Goal: Obtain resource: Obtain resource

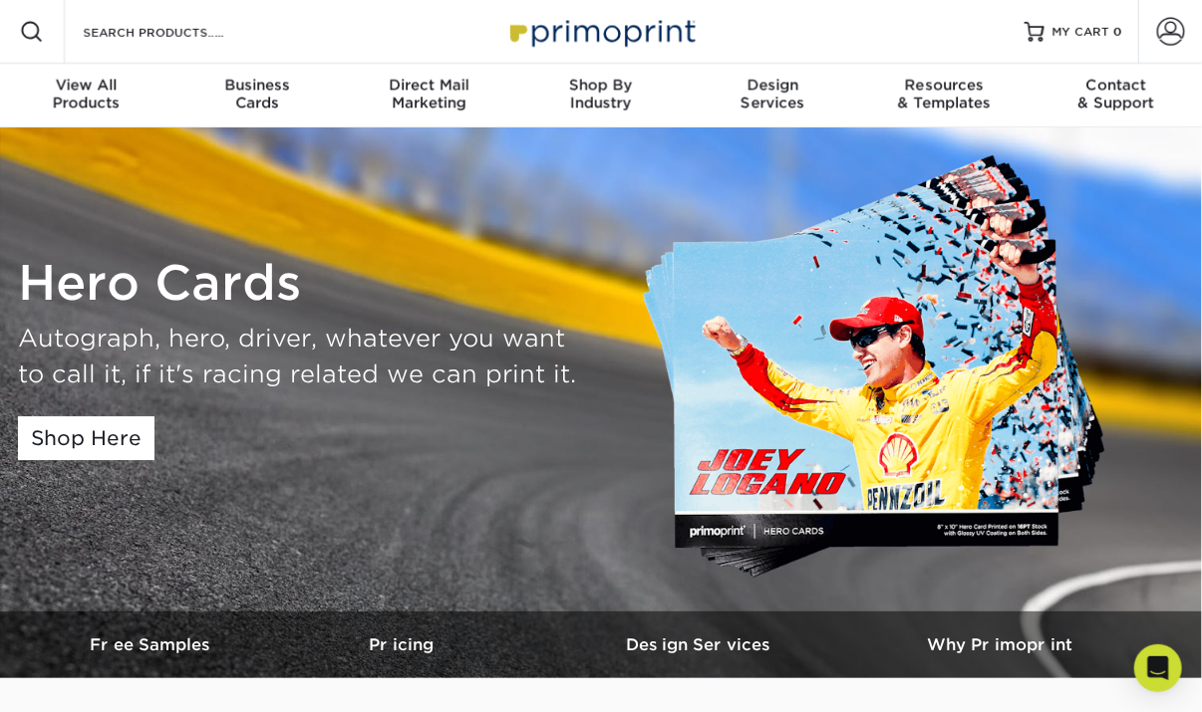
click at [827, 334] on img at bounding box center [885, 369] width 488 height 436
click at [88, 445] on link "Shop Here" at bounding box center [86, 438] width 136 height 44
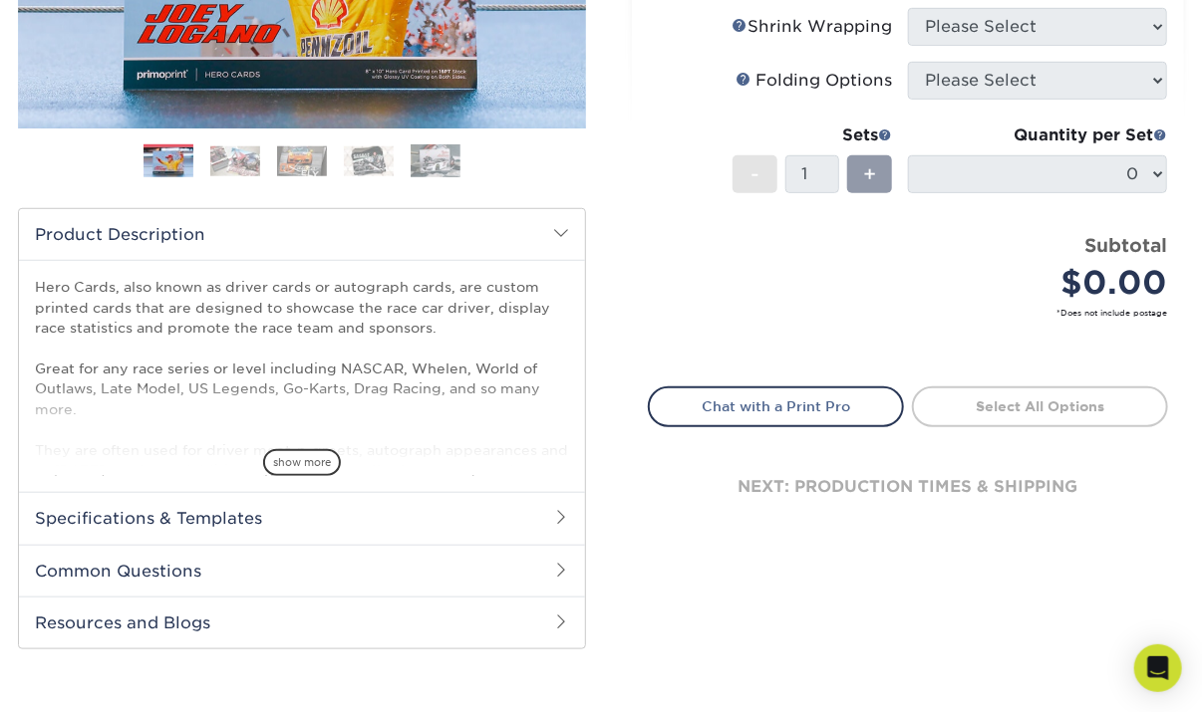
scroll to position [598, 0]
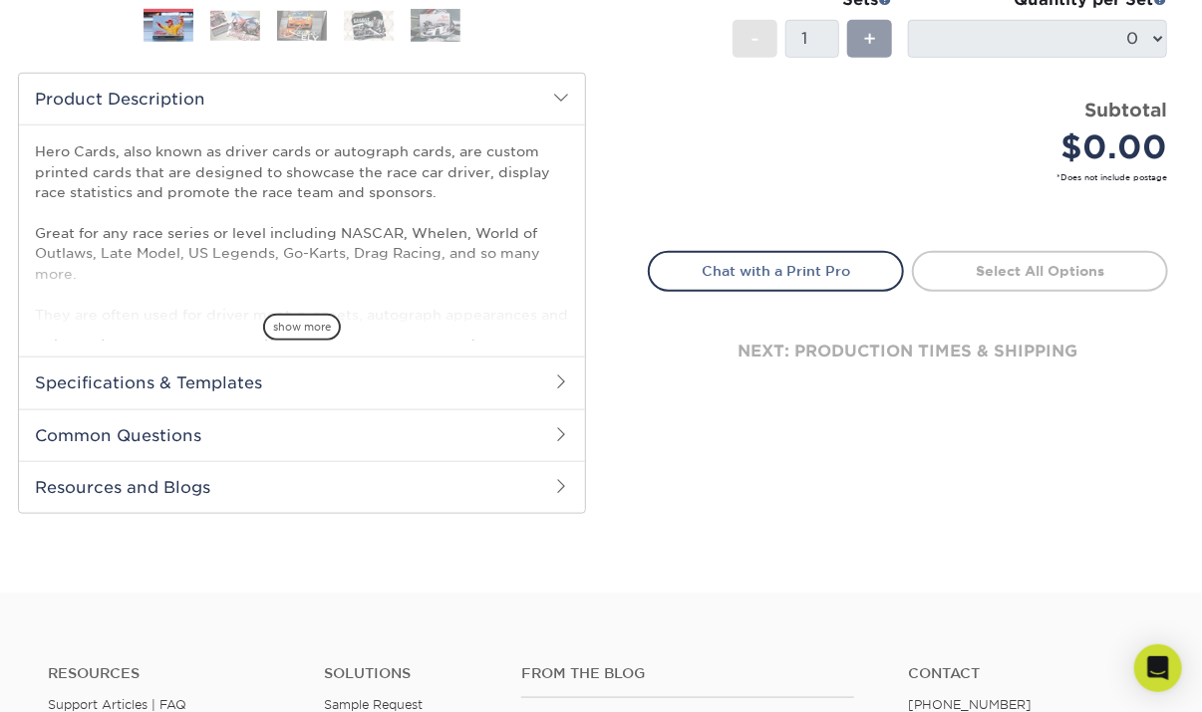
click at [256, 382] on h2 "Specifications & Templates" at bounding box center [302, 383] width 566 height 52
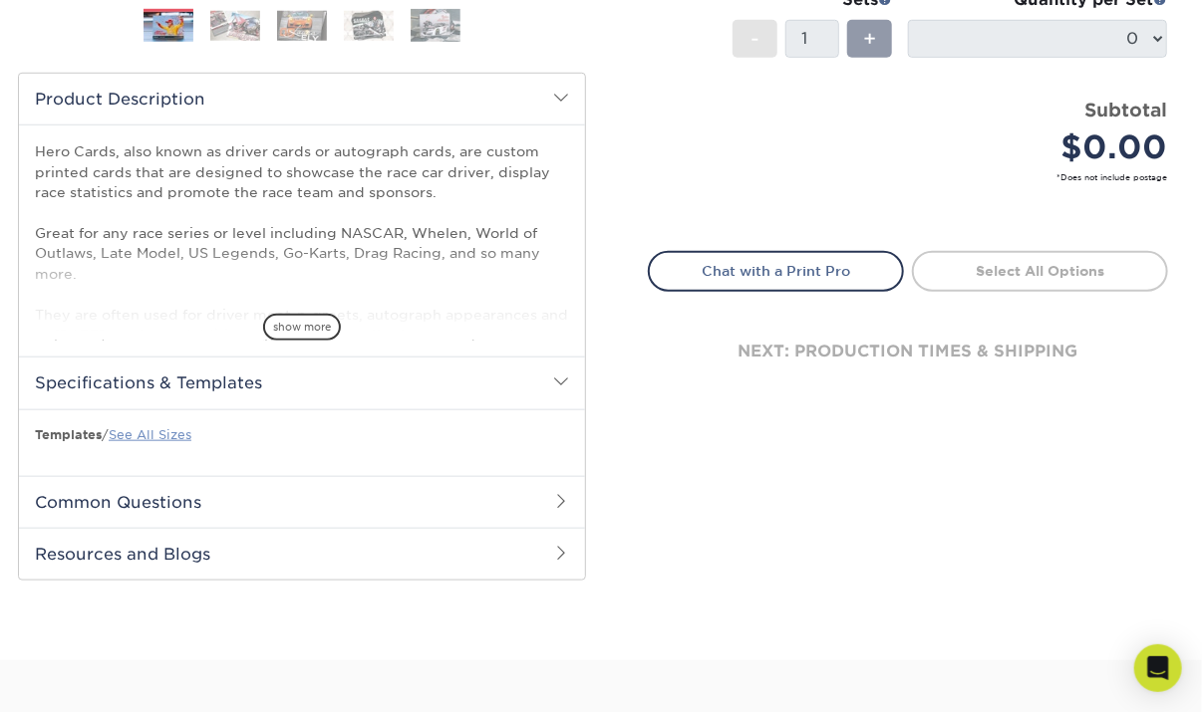
click at [153, 436] on link "See All Sizes" at bounding box center [150, 434] width 83 height 15
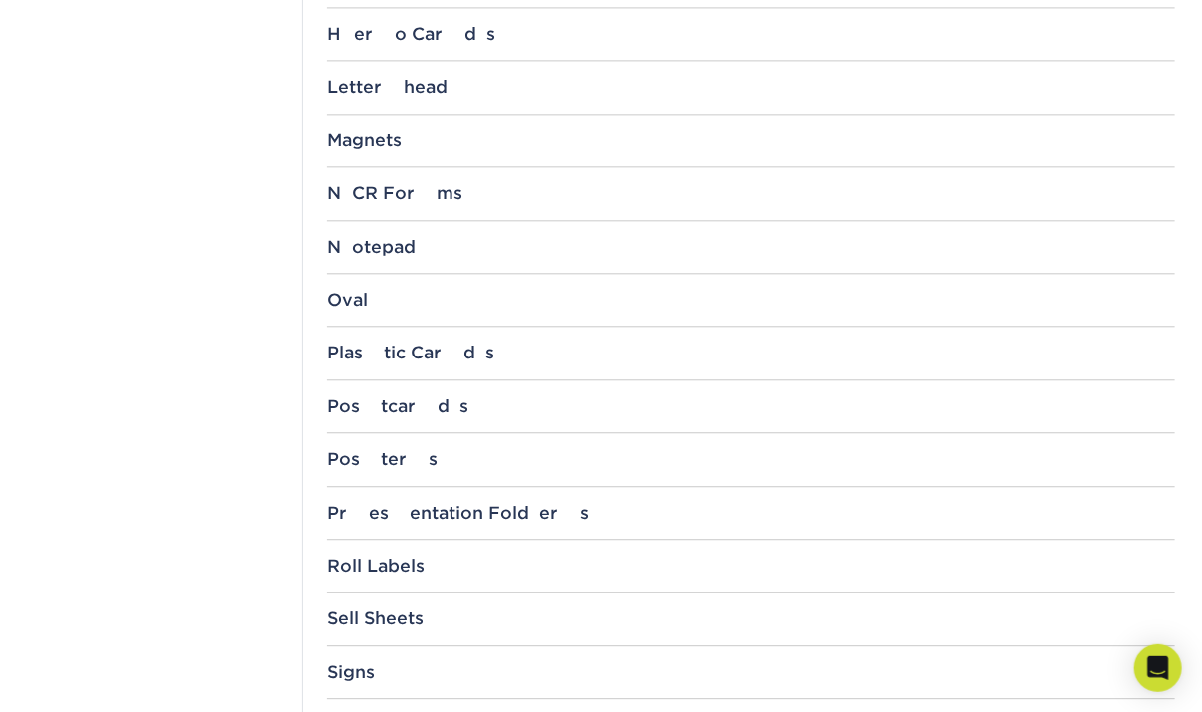
scroll to position [1494, 0]
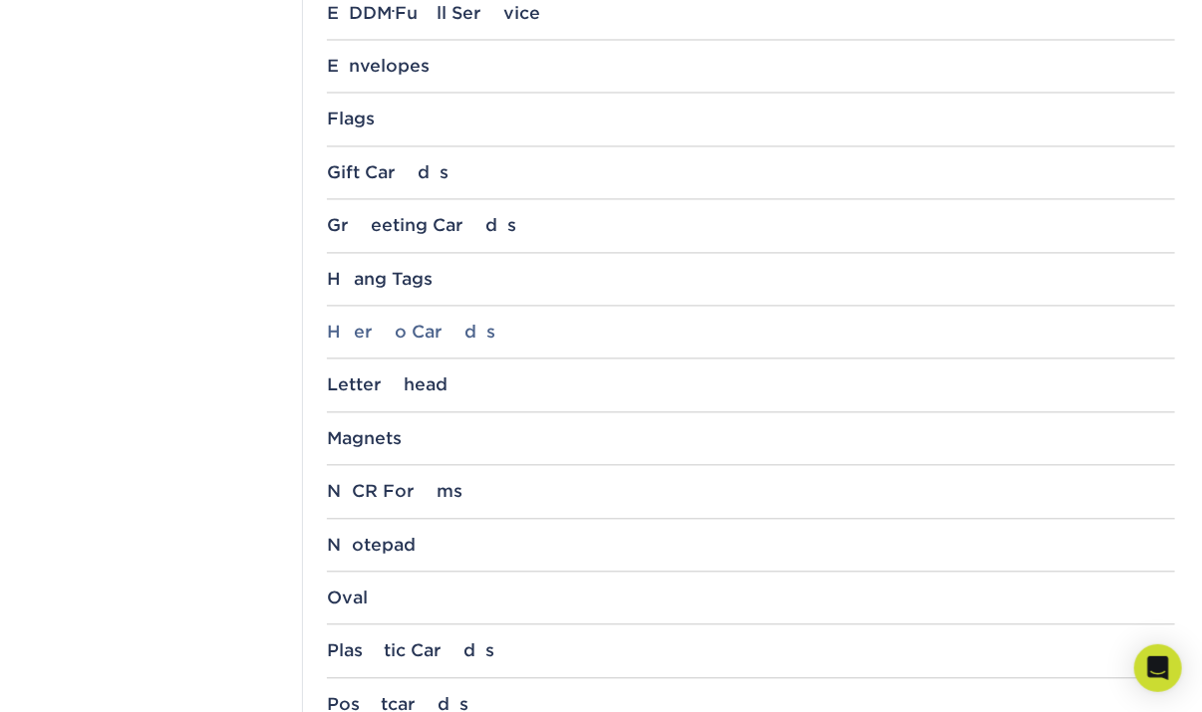
click at [409, 331] on div "Hero Cards" at bounding box center [751, 333] width 848 height 20
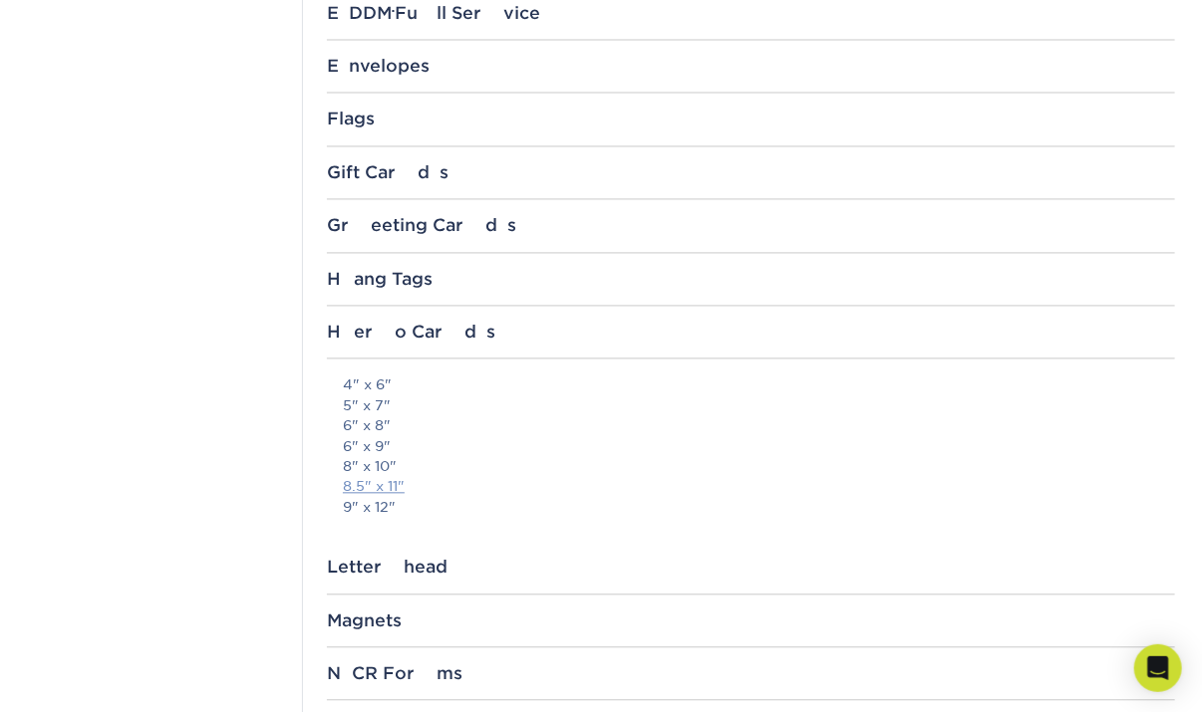
click at [375, 482] on link "8.5" x 11"" at bounding box center [374, 487] width 62 height 16
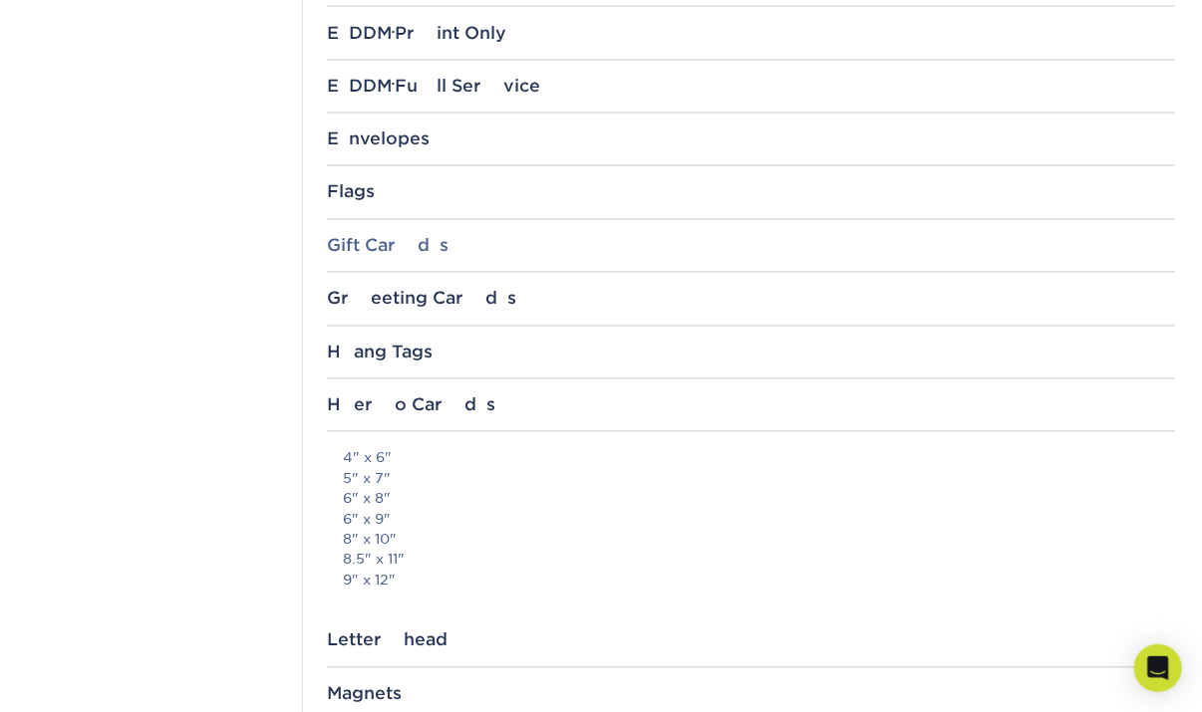
scroll to position [1395, 0]
